Goal: Task Accomplishment & Management: Manage account settings

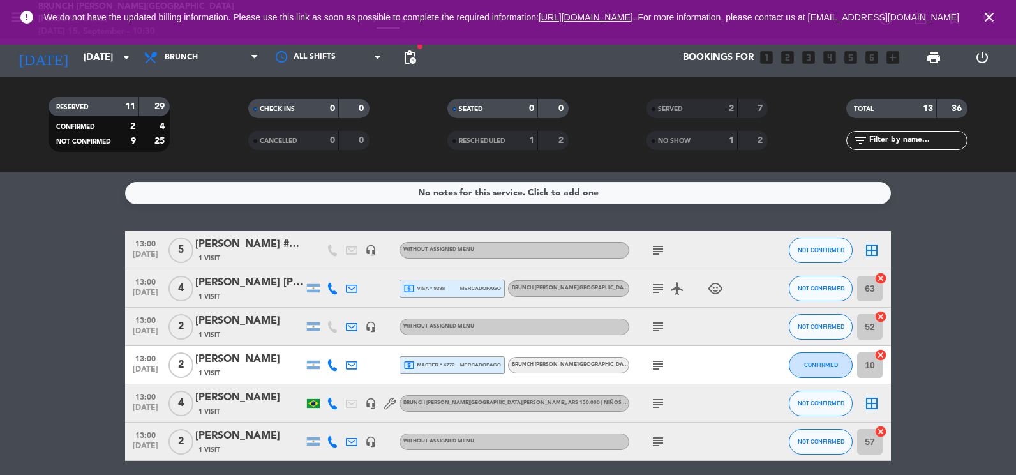
click at [987, 20] on icon "close" at bounding box center [988, 17] width 15 height 15
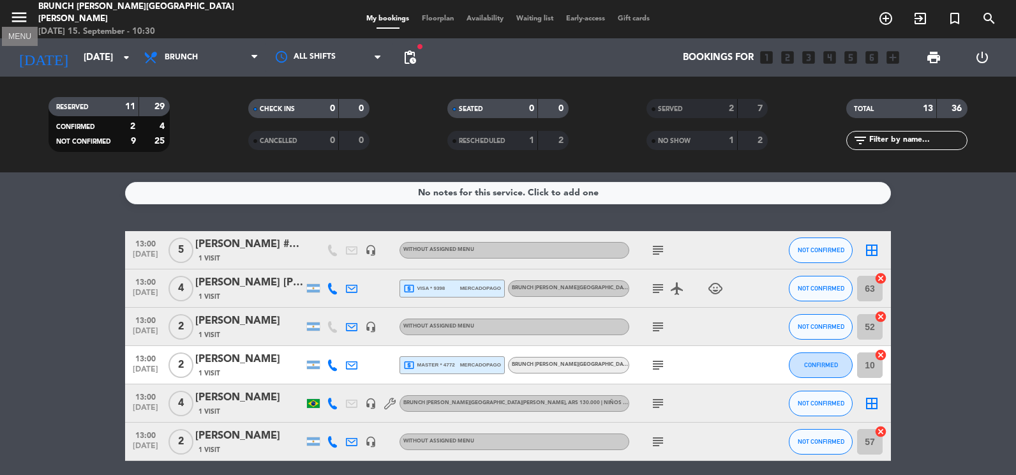
click at [20, 17] on icon "menu" at bounding box center [19, 17] width 19 height 19
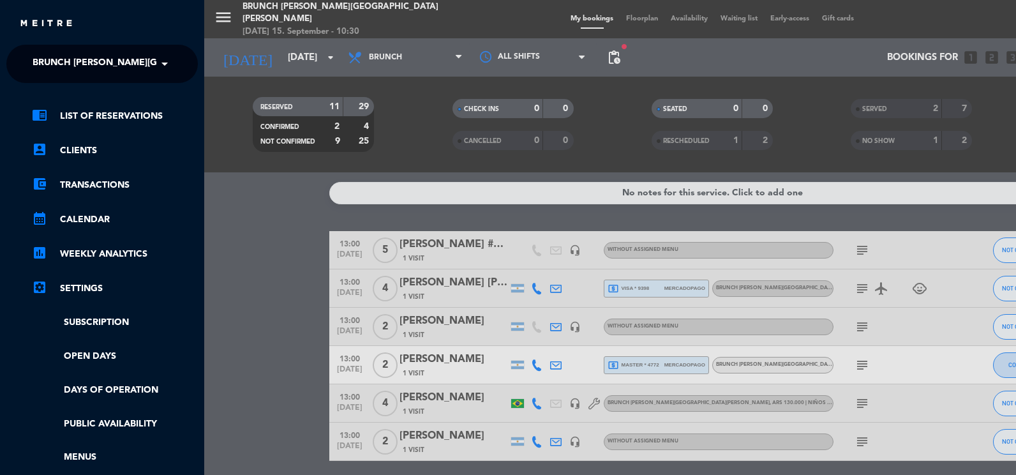
click at [75, 64] on span "Brunch [PERSON_NAME][GEOGRAPHIC_DATA][PERSON_NAME]" at bounding box center [174, 63] width 283 height 27
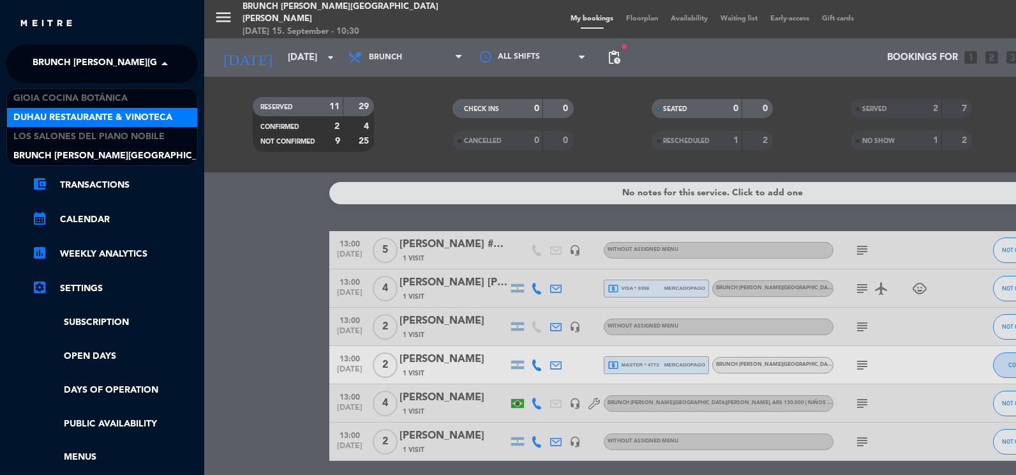
click at [98, 109] on div "Duhau Restaurante & Vinoteca" at bounding box center [102, 117] width 190 height 19
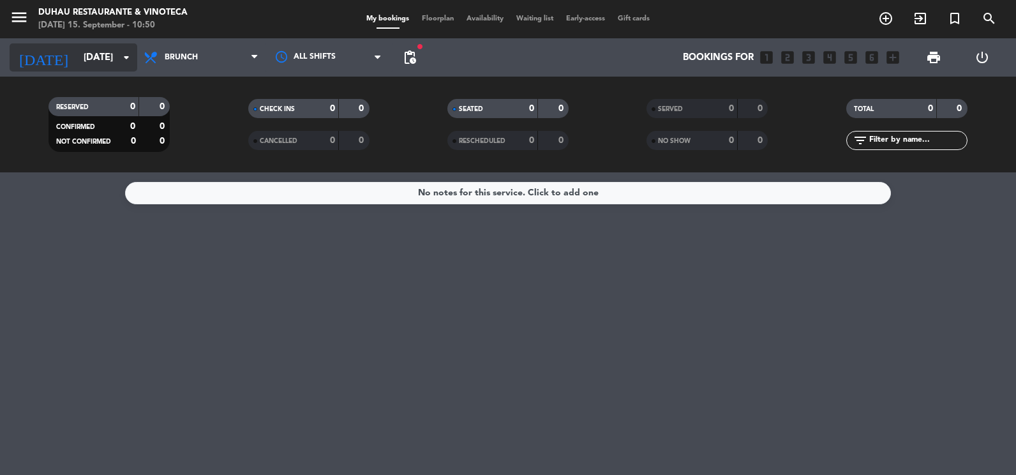
click at [122, 57] on icon "arrow_drop_down" at bounding box center [126, 57] width 15 height 15
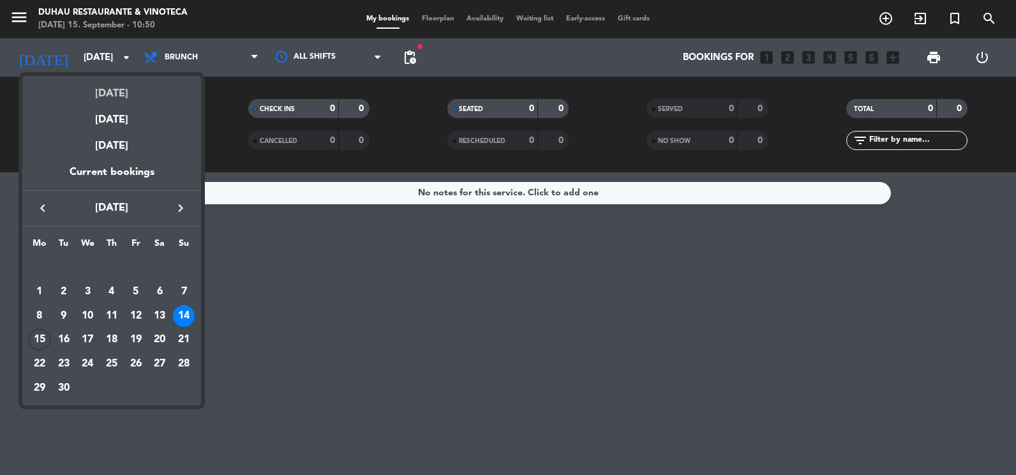
click at [142, 92] on div "[DATE]" at bounding box center [111, 89] width 179 height 26
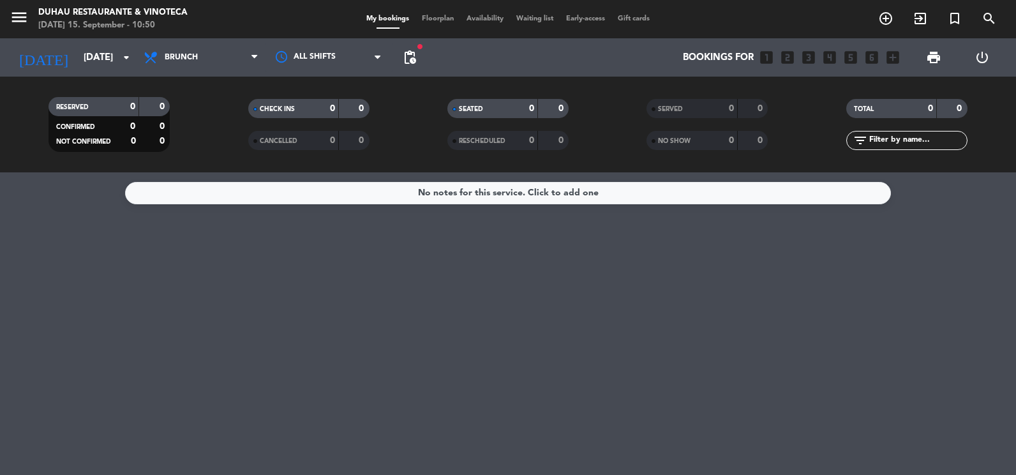
type input "[DATE]"
click at [235, 55] on span "Brunch" at bounding box center [201, 57] width 128 height 28
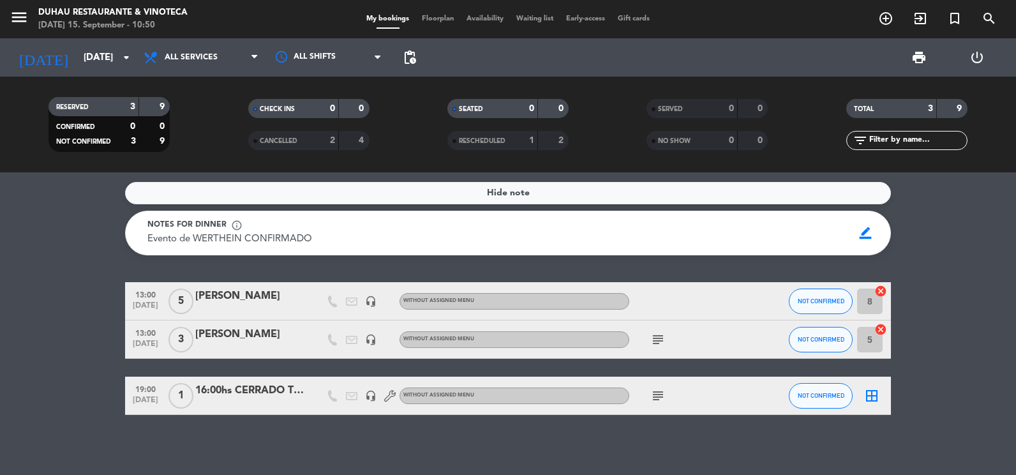
click at [660, 340] on icon "subject" at bounding box center [657, 339] width 15 height 15
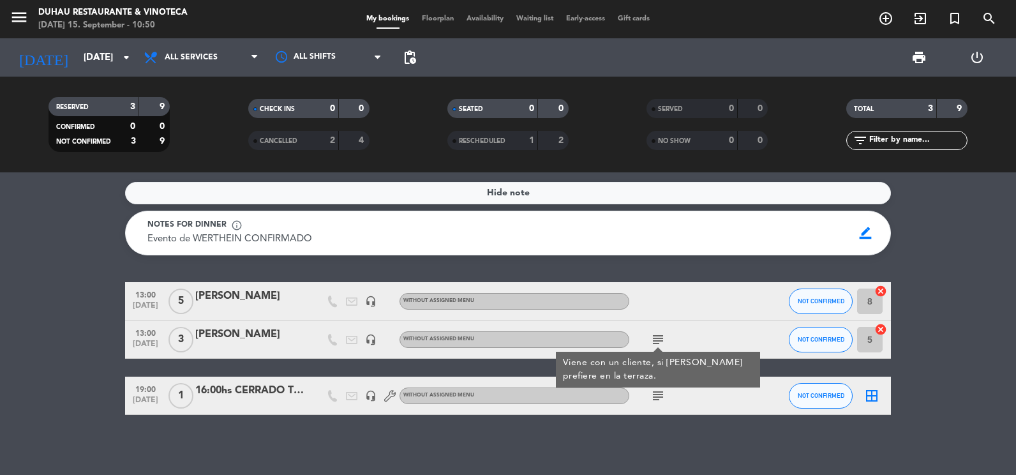
click at [706, 270] on div "Hide note Notes for dinner info_outline Evento de WERTHEIN CONFIRMADO Evento de…" at bounding box center [508, 323] width 1016 height 302
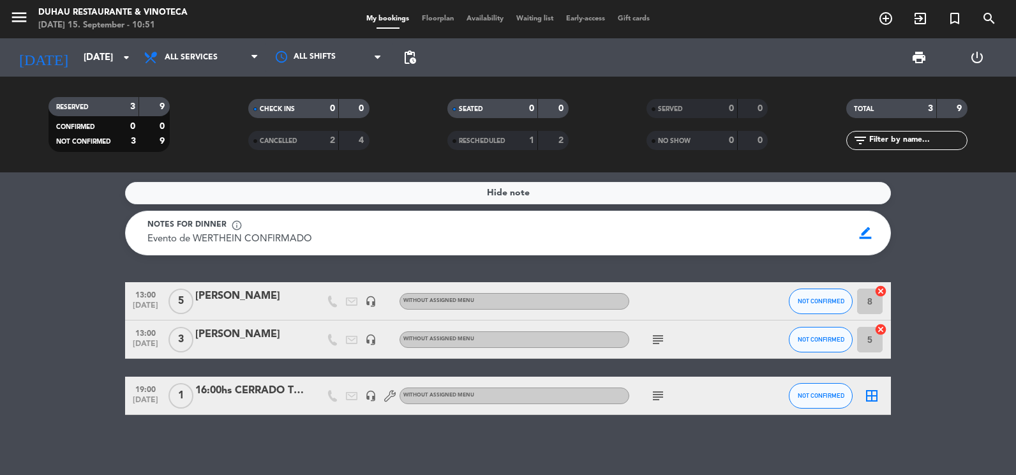
click at [371, 337] on icon "headset_mic" at bounding box center [370, 339] width 11 height 11
